Goal: Ask a question

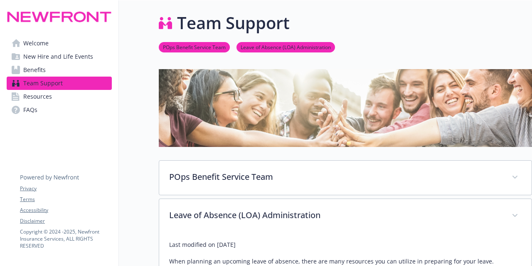
scroll to position [125, 0]
